Goal: Information Seeking & Learning: Check status

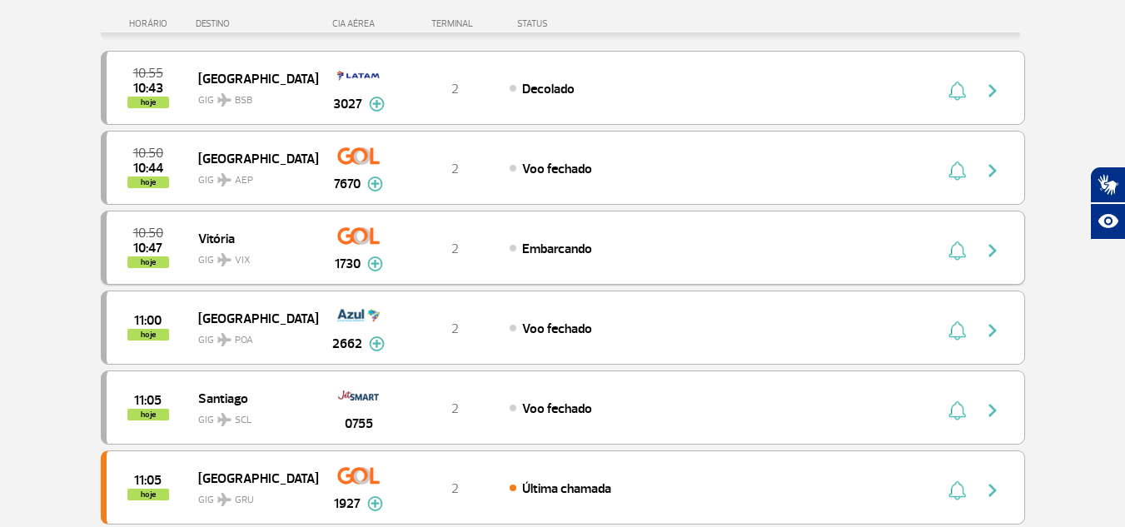
scroll to position [250, 0]
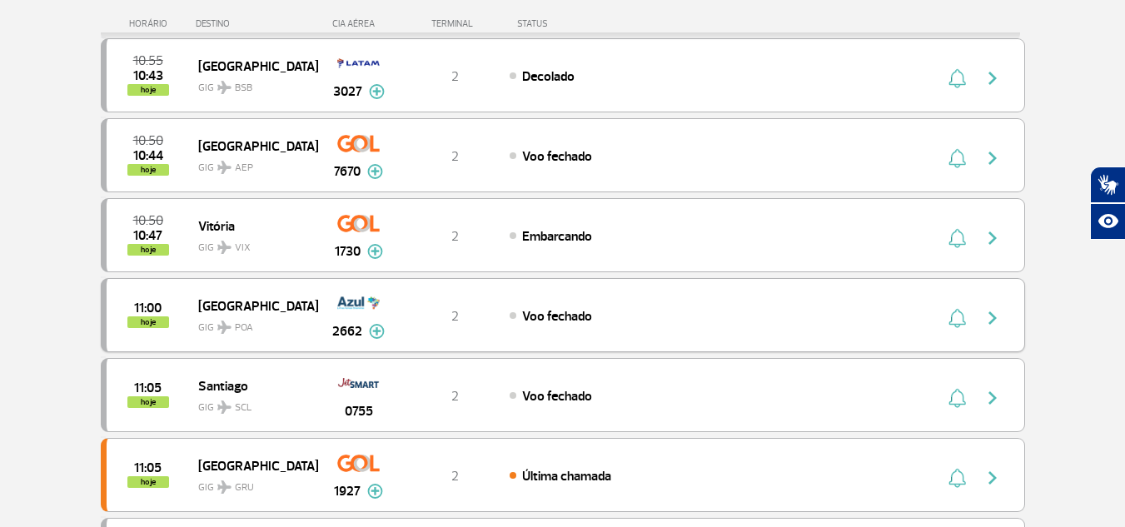
click at [566, 315] on span "Voo fechado" at bounding box center [557, 316] width 70 height 17
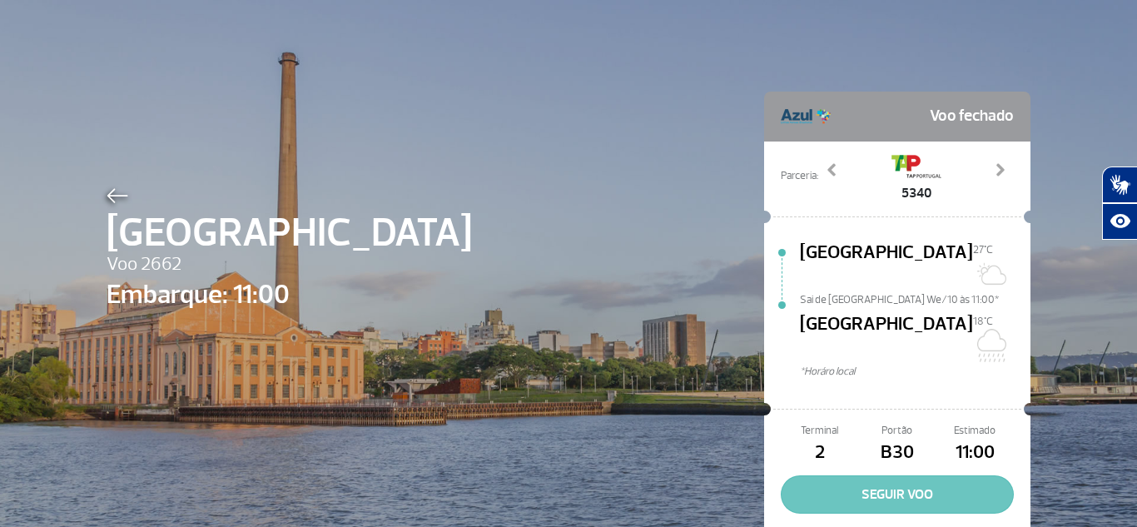
click at [909, 475] on button "SEGUIR VOO" at bounding box center [897, 494] width 233 height 38
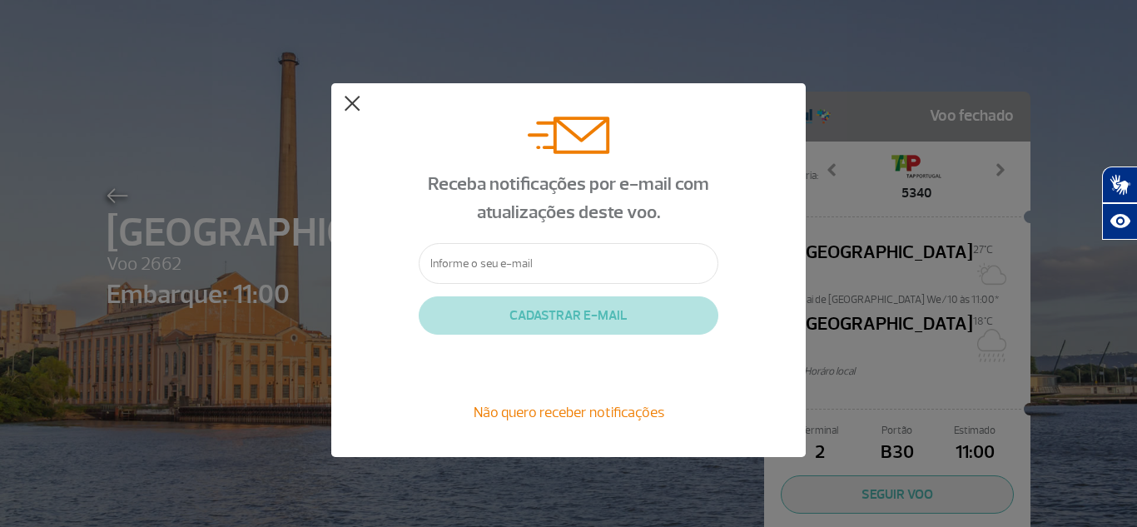
click at [357, 102] on button at bounding box center [352, 104] width 17 height 17
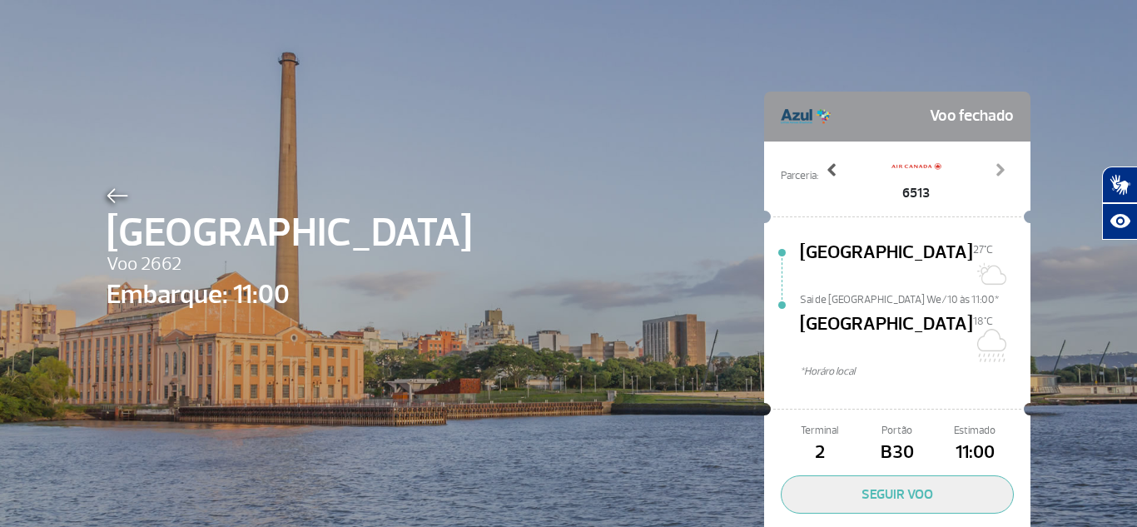
click at [826, 171] on span at bounding box center [832, 169] width 17 height 17
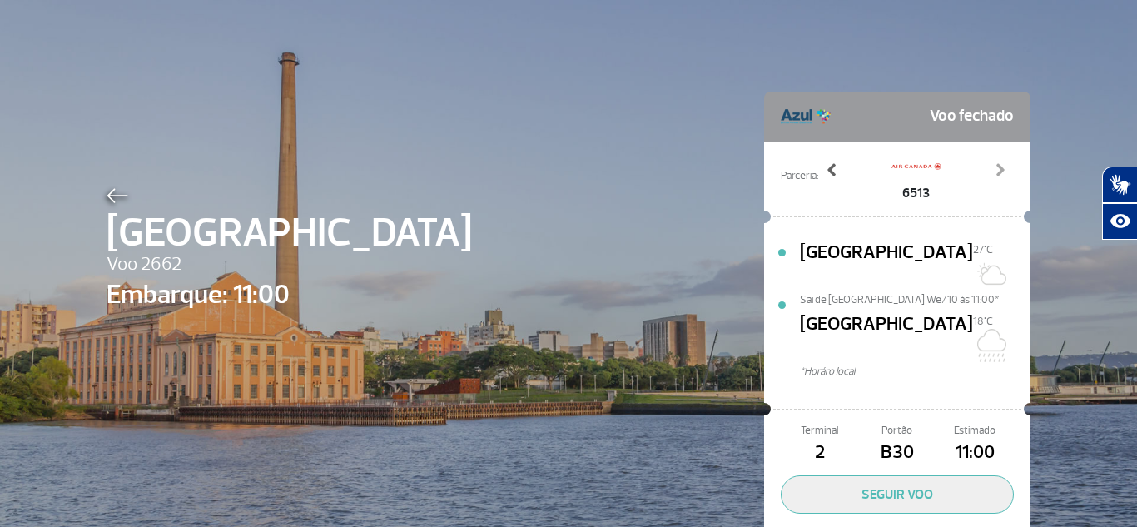
click at [826, 171] on span at bounding box center [832, 169] width 17 height 17
click at [992, 164] on span at bounding box center [999, 169] width 17 height 17
click at [617, 144] on div "[GEOGRAPHIC_DATA] Voo 2662 Embarque: 11:00 Voo fechado Parceria: 4363 5340 6513…" at bounding box center [568, 311] width 949 height 622
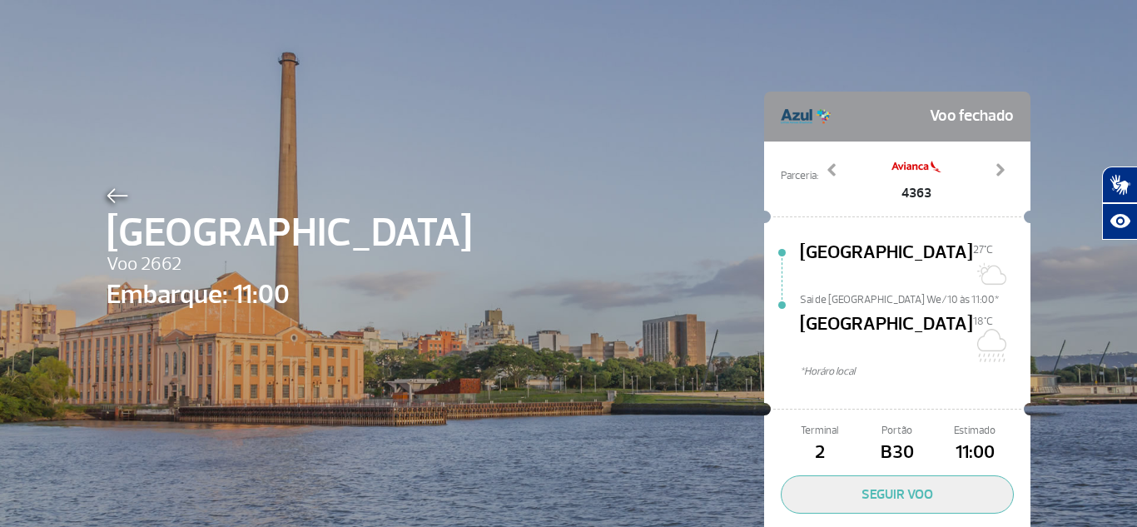
click at [966, 107] on span "Voo fechado" at bounding box center [972, 116] width 84 height 33
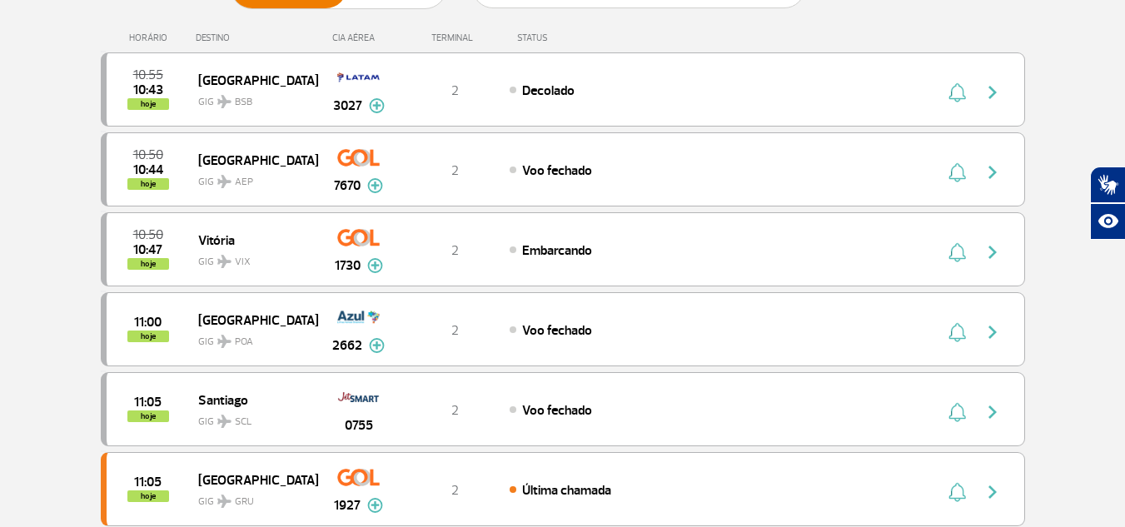
scroll to position [250, 0]
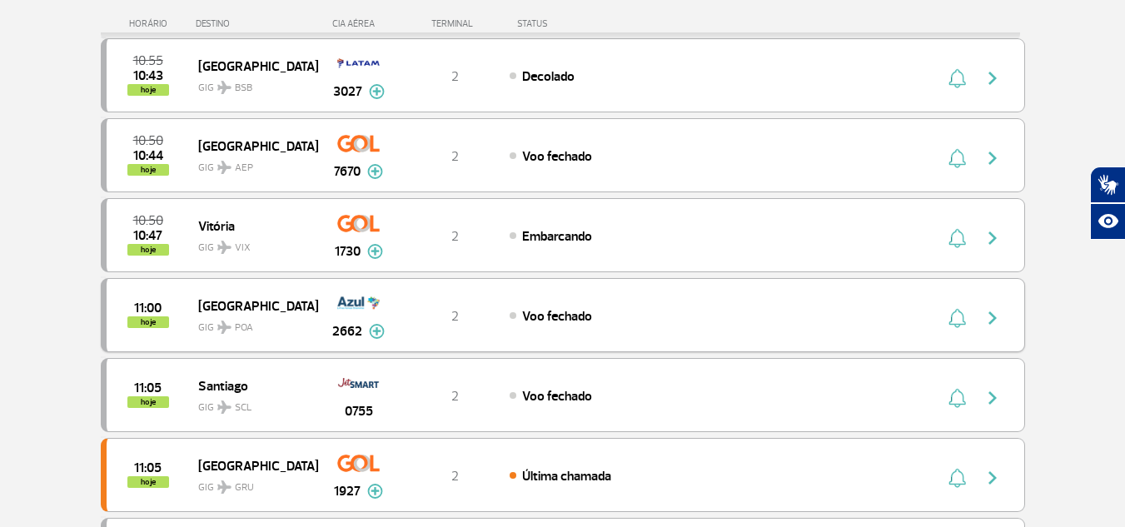
click at [549, 320] on span "Voo fechado" at bounding box center [557, 316] width 70 height 17
